Goal: Complete application form

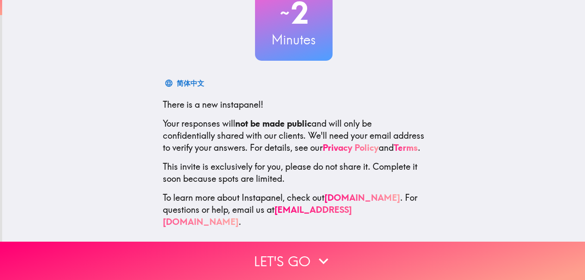
scroll to position [78, 0]
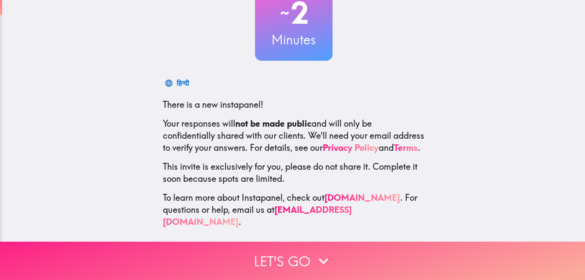
click at [497, 260] on button "Let's go" at bounding box center [292, 261] width 585 height 38
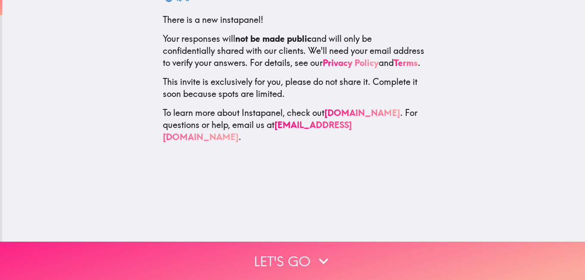
scroll to position [0, 0]
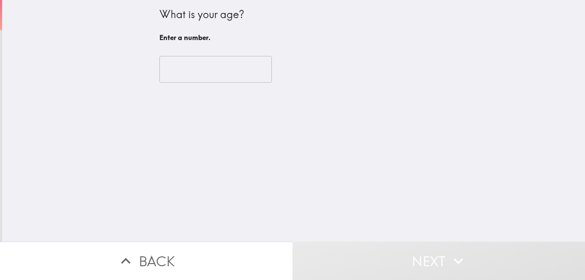
click at [203, 78] on input "number" at bounding box center [215, 69] width 112 height 27
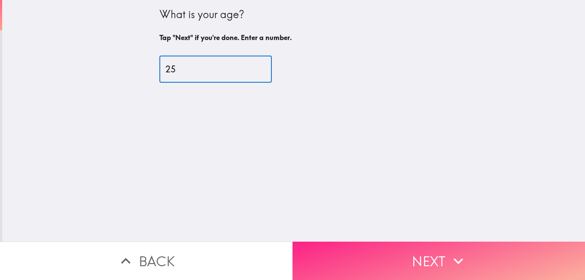
type input "25"
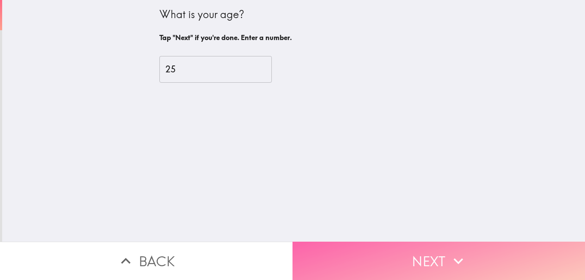
click at [366, 253] on button "Next" at bounding box center [438, 261] width 292 height 38
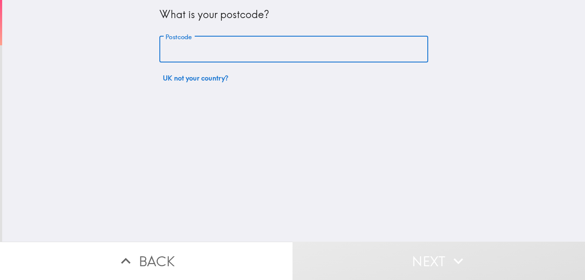
click at [294, 37] on input "Postcode" at bounding box center [293, 49] width 269 height 27
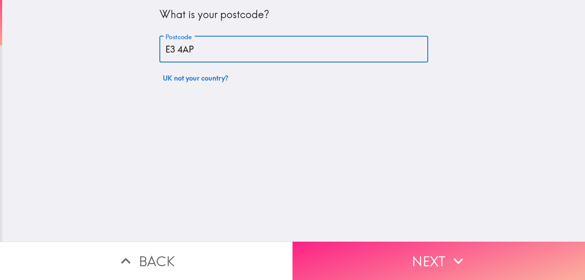
type input "E3 4AP"
click at [380, 251] on button "Next" at bounding box center [438, 261] width 292 height 38
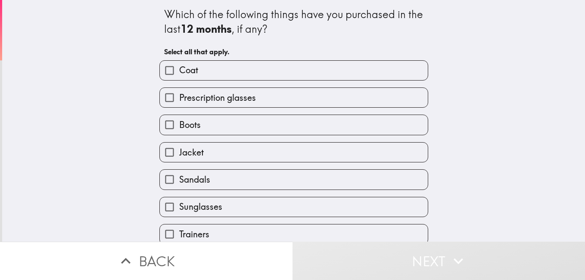
click at [411, 207] on label "Sunglasses" at bounding box center [294, 206] width 268 height 19
click at [179, 207] on input "Sunglasses" at bounding box center [169, 206] width 19 height 19
checkbox input "true"
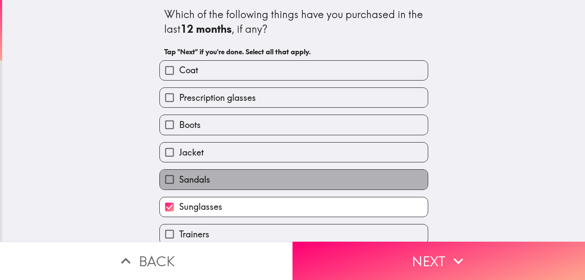
click at [392, 170] on label "Sandals" at bounding box center [294, 179] width 268 height 19
click at [179, 170] on input "Sandals" at bounding box center [169, 179] width 19 height 19
checkbox input "true"
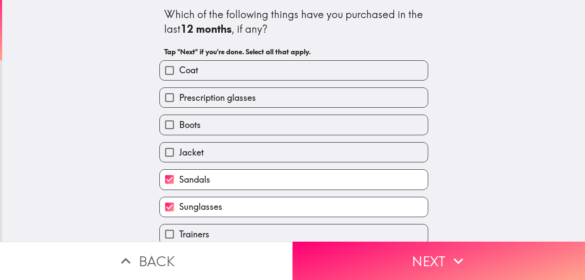
click at [384, 143] on label "Jacket" at bounding box center [294, 152] width 268 height 19
click at [179, 143] on input "Jacket" at bounding box center [169, 152] width 19 height 19
checkbox input "true"
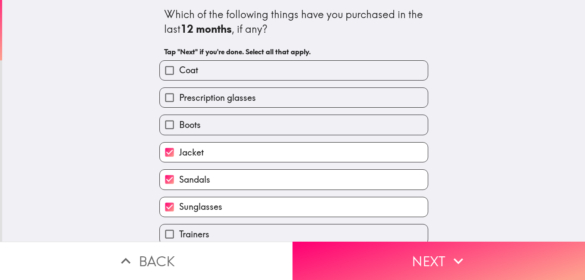
click at [383, 123] on label "Boots" at bounding box center [294, 124] width 268 height 19
click at [179, 123] on input "Boots" at bounding box center [169, 124] width 19 height 19
checkbox input "true"
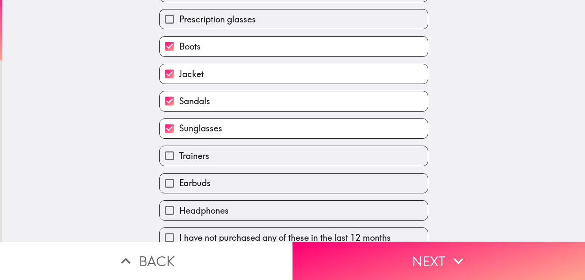
scroll to position [91, 0]
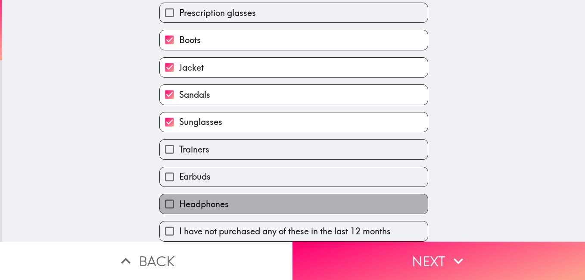
click at [368, 194] on label "Headphones" at bounding box center [294, 203] width 268 height 19
click at [179, 194] on input "Headphones" at bounding box center [169, 203] width 19 height 19
checkbox input "true"
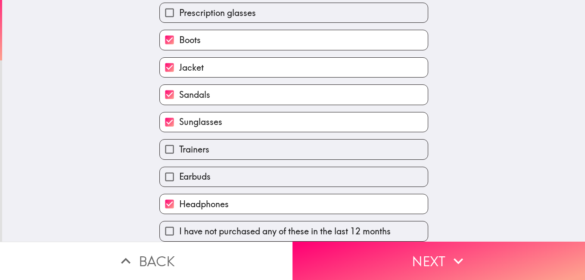
click at [363, 168] on label "Earbuds" at bounding box center [294, 176] width 268 height 19
click at [179, 168] on input "Earbuds" at bounding box center [169, 176] width 19 height 19
checkbox input "true"
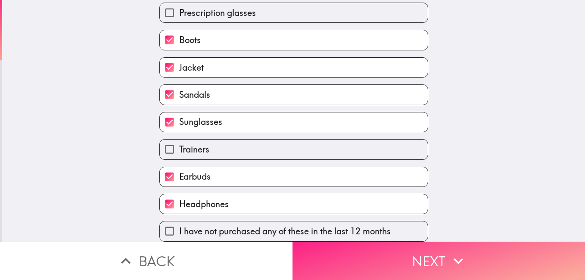
click at [431, 254] on button "Next" at bounding box center [438, 261] width 292 height 38
